Goal: Information Seeking & Learning: Find specific fact

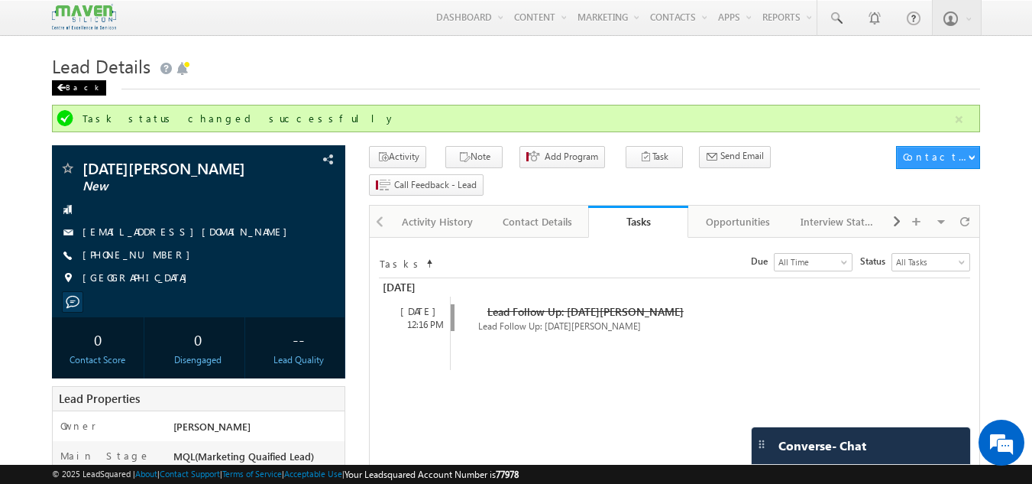
click at [70, 90] on div "Back" at bounding box center [79, 87] width 54 height 15
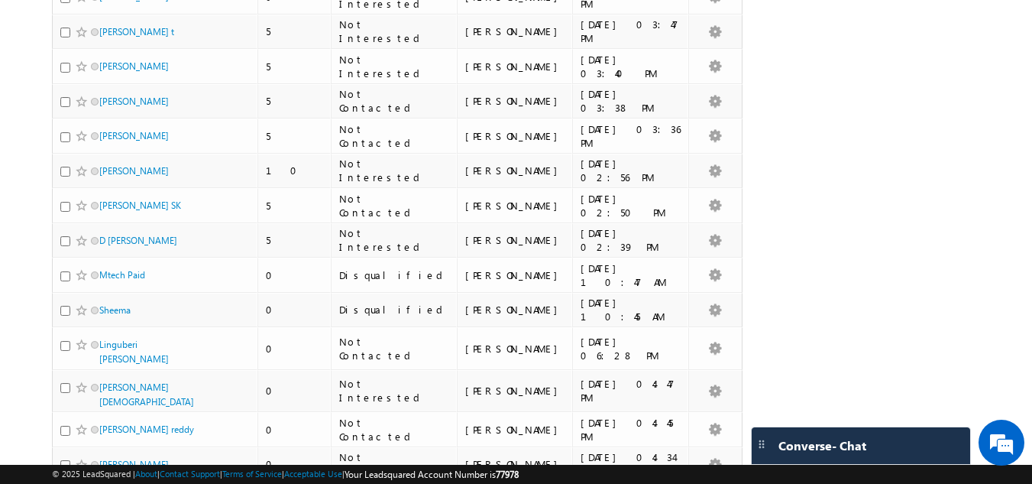
scroll to position [3325, 0]
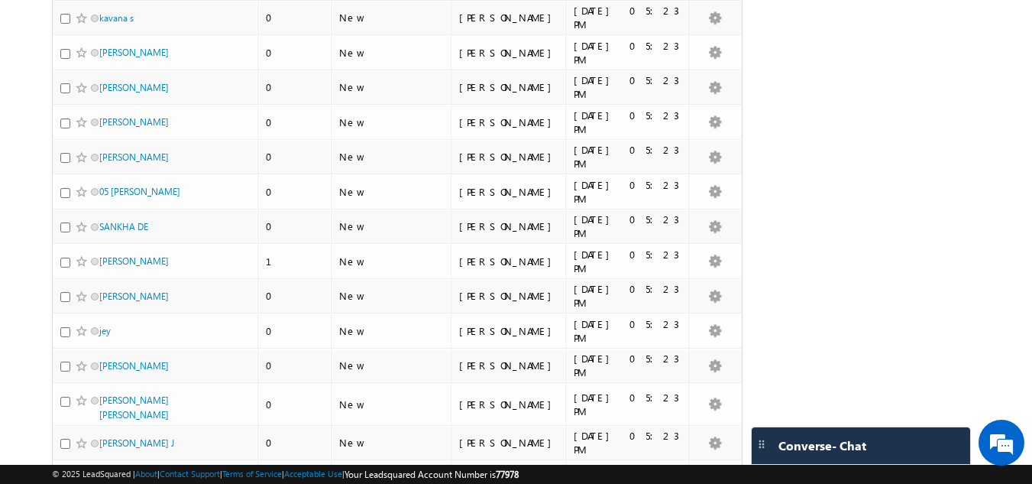
scroll to position [1347, 0]
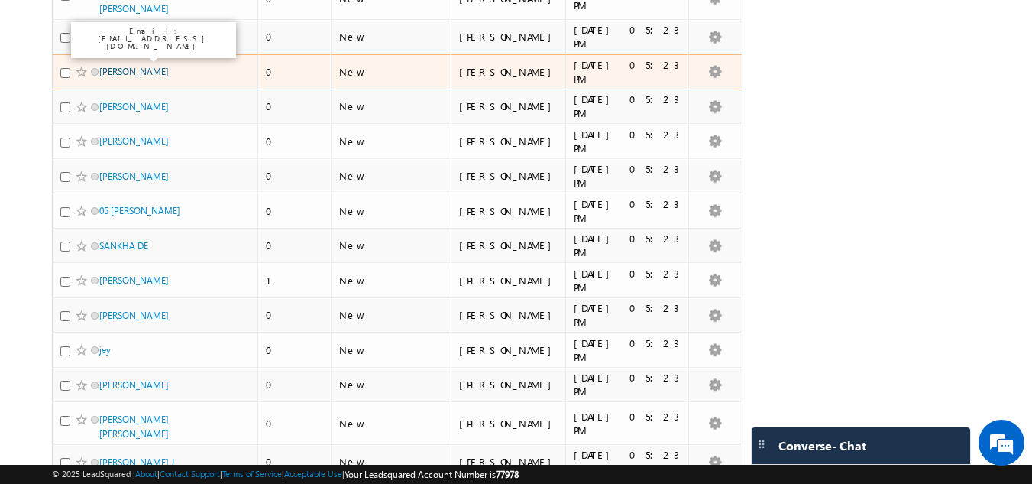
click at [128, 66] on link "GIRIJA NANDAN DAS" at bounding box center [134, 71] width 70 height 11
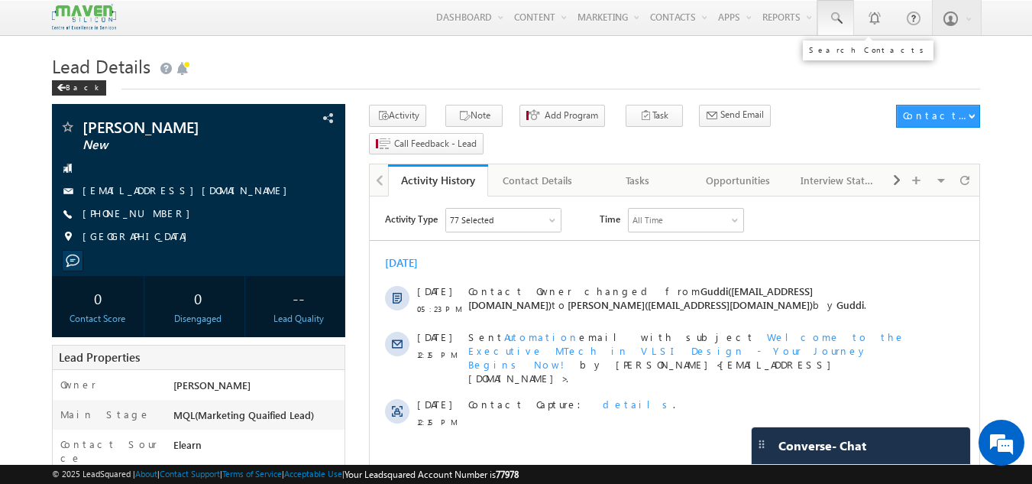
click at [839, 21] on span at bounding box center [835, 18] width 15 height 15
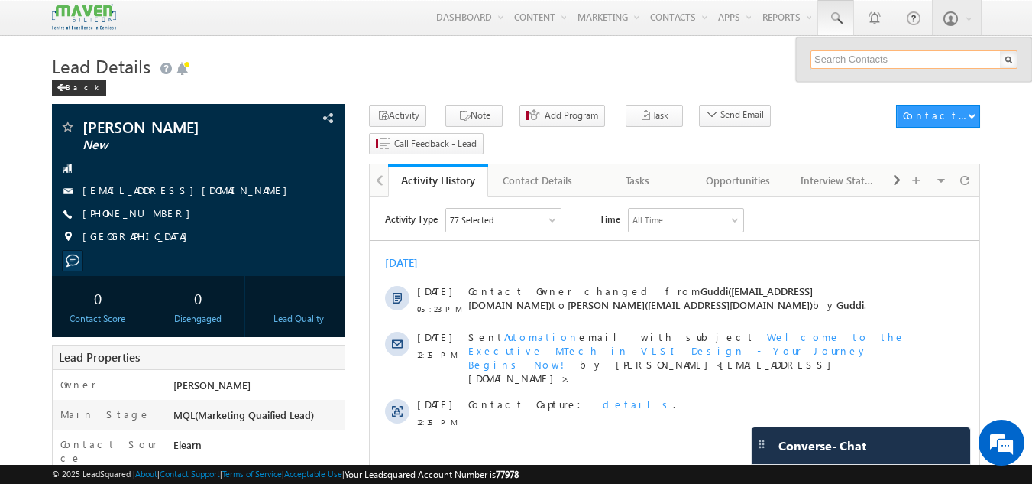
click at [847, 60] on input "text" at bounding box center [914, 59] width 207 height 18
paste input "85259 05678"
click at [846, 60] on input "85259 05678" at bounding box center [914, 59] width 207 height 18
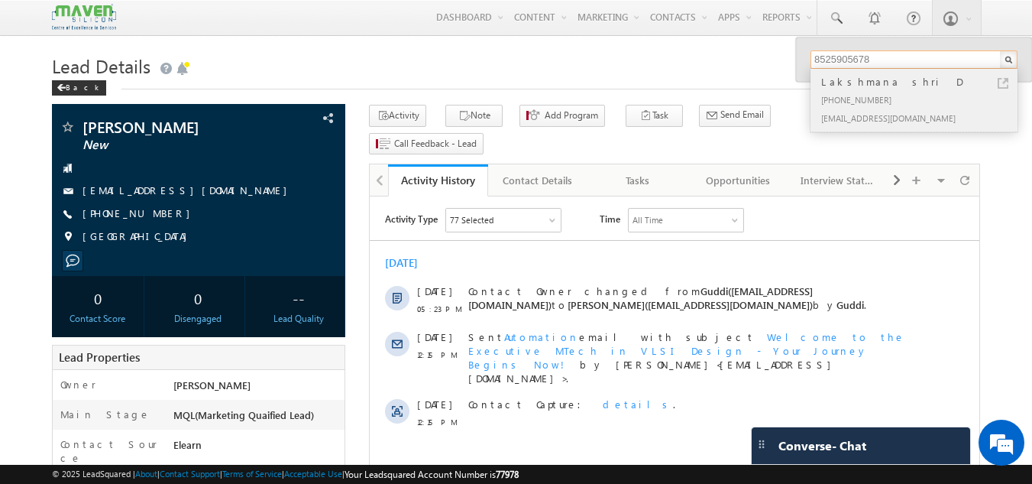
type input "8525905678"
click at [834, 80] on div "Lakshmana shri D" at bounding box center [920, 81] width 205 height 17
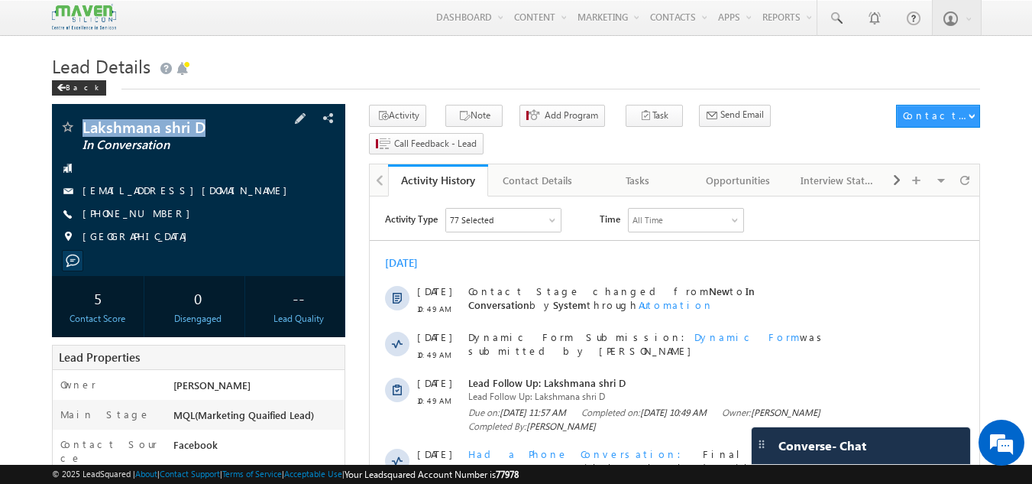
drag, startPoint x: 83, startPoint y: 128, endPoint x: 251, endPoint y: 127, distance: 167.4
click at [251, 127] on span "Lakshmana shri D" at bounding box center [173, 126] width 181 height 15
copy span "Lakshmana shri D"
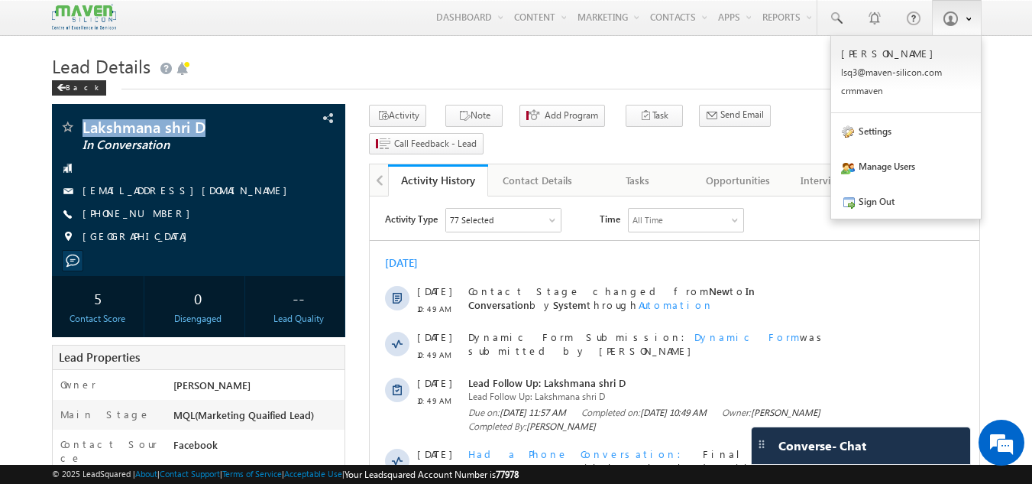
click at [955, 23] on span at bounding box center [950, 18] width 15 height 15
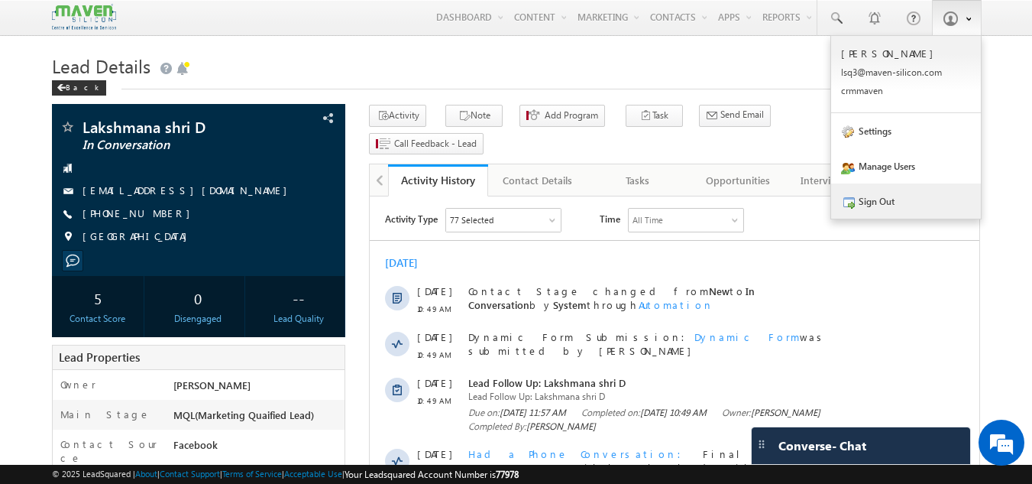
click at [883, 195] on link "Sign Out" at bounding box center [906, 200] width 150 height 35
